Goal: Find specific page/section: Find specific page/section

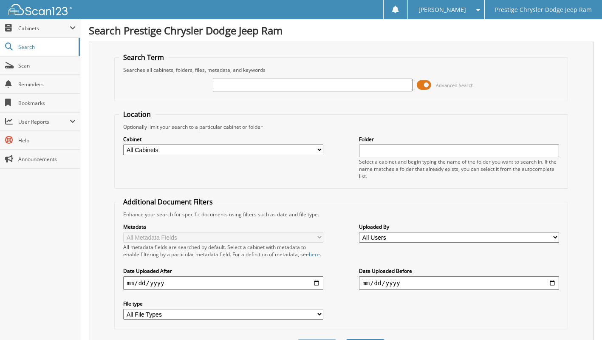
click at [257, 85] on input "text" at bounding box center [313, 85] width 200 height 13
click at [418, 86] on span at bounding box center [423, 85] width 14 height 13
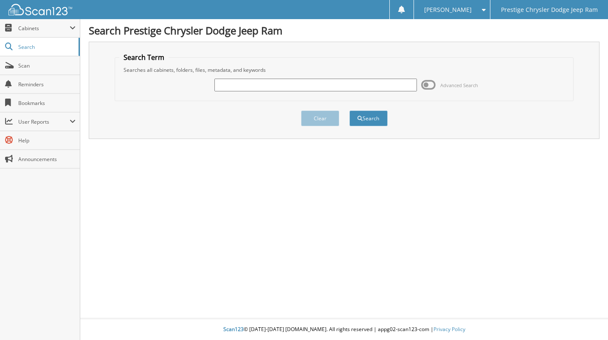
click at [367, 89] on input "text" at bounding box center [315, 85] width 202 height 13
paste input "6185607"
type input "6185607"
click at [368, 116] on button "Search" at bounding box center [368, 118] width 38 height 16
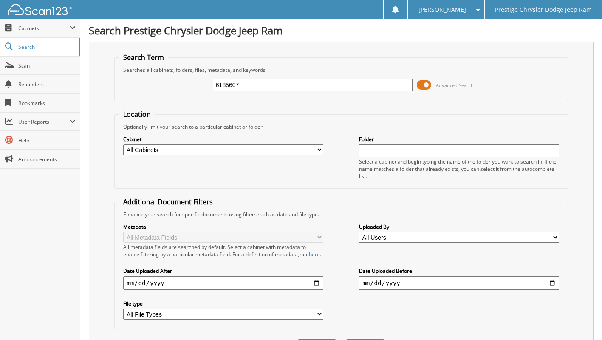
click at [425, 87] on span at bounding box center [423, 85] width 14 height 13
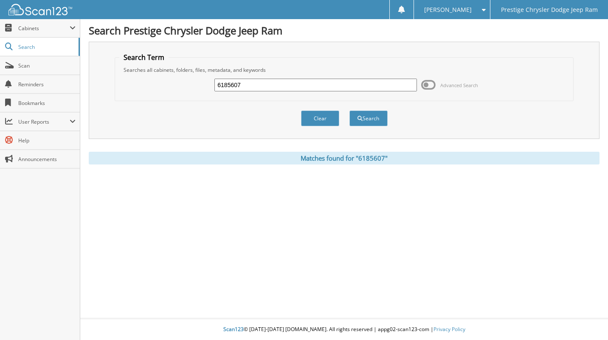
click at [267, 80] on input "6185607" at bounding box center [315, 85] width 202 height 13
click at [264, 87] on input "6185607" at bounding box center [315, 85] width 202 height 13
click at [264, 84] on input "6185607" at bounding box center [315, 85] width 202 height 13
click at [257, 104] on div "Clear Search" at bounding box center [344, 118] width 459 height 34
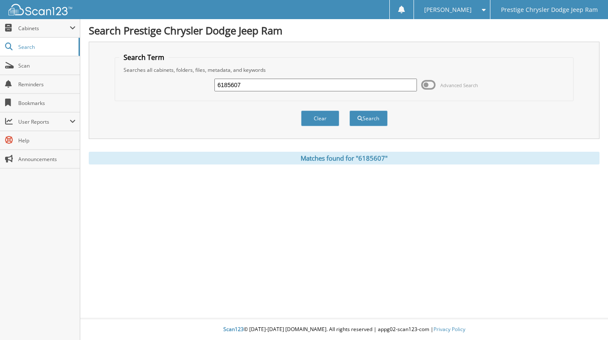
click at [256, 112] on div "Clear Search" at bounding box center [344, 118] width 459 height 34
click at [256, 113] on div "Clear Search" at bounding box center [344, 118] width 459 height 34
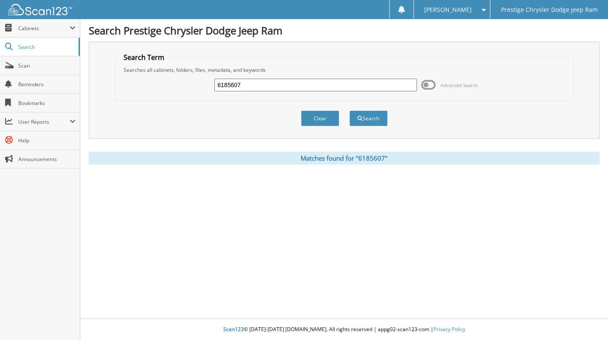
click at [256, 113] on div "Clear Search" at bounding box center [344, 118] width 459 height 34
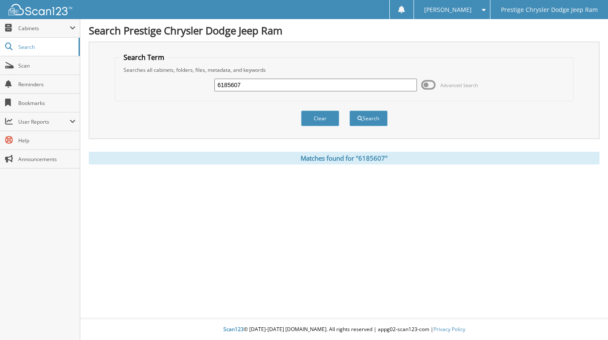
click at [256, 113] on div "Clear Search" at bounding box center [344, 118] width 459 height 34
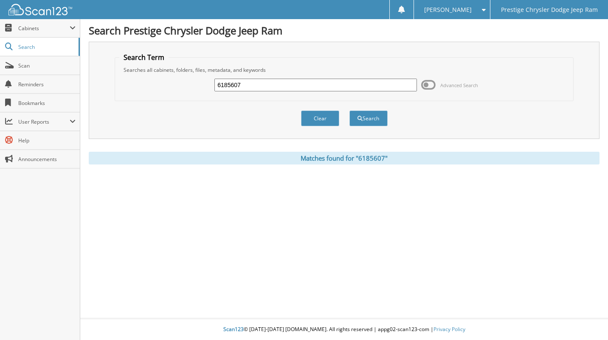
click at [256, 113] on div "Clear Search" at bounding box center [344, 118] width 459 height 34
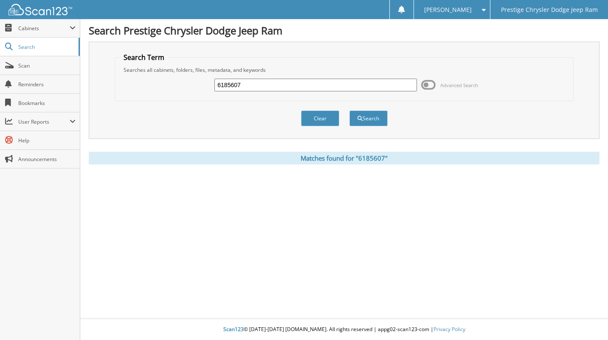
click at [256, 113] on div "Clear Search" at bounding box center [344, 118] width 459 height 34
click at [246, 125] on div "Clear Search" at bounding box center [344, 118] width 459 height 34
click at [247, 120] on div "Clear Search" at bounding box center [344, 118] width 459 height 34
